Goal: Check status: Check status

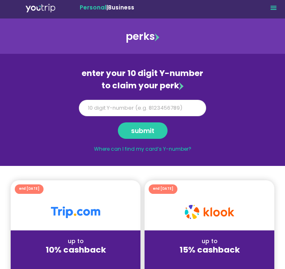
click at [167, 106] on input "Y Number" at bounding box center [142, 108] width 127 height 16
click at [174, 150] on link "Where can I find my card’s Y-number?" at bounding box center [142, 148] width 97 height 7
click at [113, 108] on input "Y Number" at bounding box center [142, 108] width 127 height 16
type input "8187546422"
click at [155, 129] on button "submit" at bounding box center [143, 130] width 50 height 16
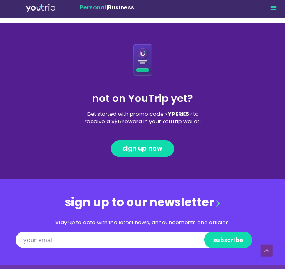
scroll to position [975, 0]
